Goal: Check status: Check status

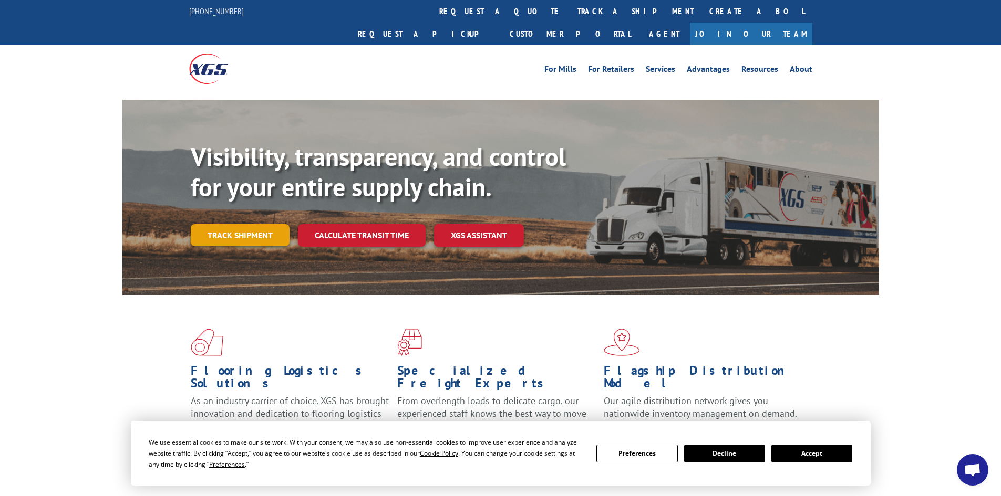
click at [226, 224] on link "Track shipment" at bounding box center [240, 235] width 99 height 22
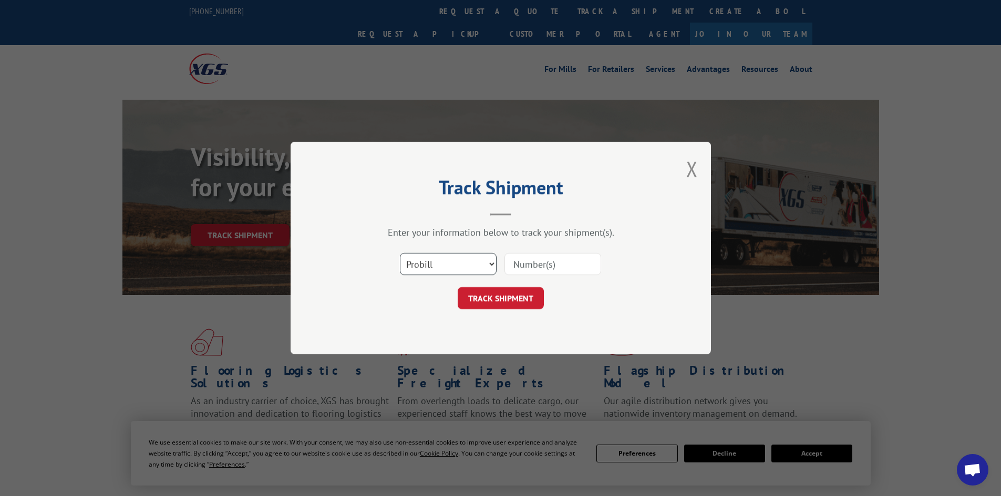
click at [438, 259] on select "Select category... Probill BOL PO" at bounding box center [448, 264] width 97 height 22
select select "bol"
click at [400, 253] on select "Select category... Probill BOL PO" at bounding box center [448, 264] width 97 height 22
click at [537, 268] on input at bounding box center [552, 264] width 97 height 22
paste input "5499593"
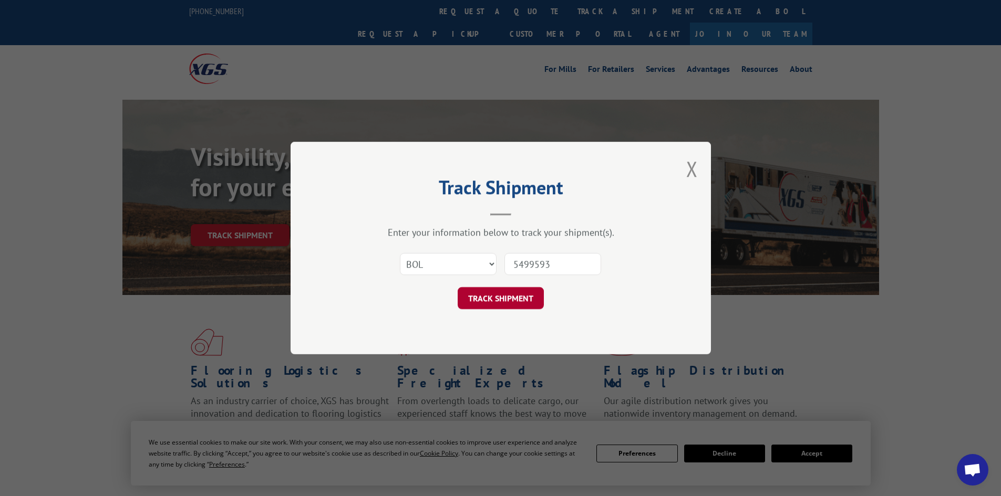
type input "5499593"
click at [506, 293] on button "TRACK SHIPMENT" at bounding box center [501, 298] width 86 height 22
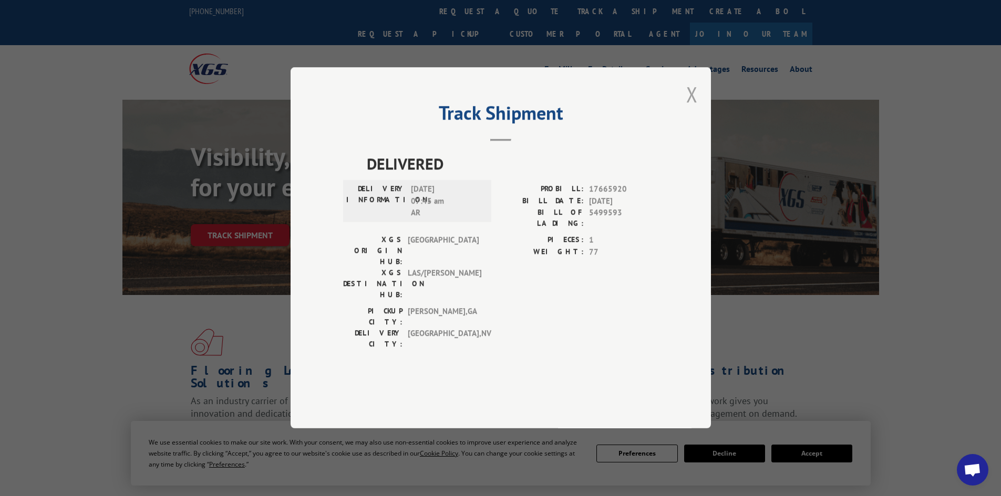
click at [695, 108] on button "Close modal" at bounding box center [692, 94] width 12 height 28
